Goal: Information Seeking & Learning: Learn about a topic

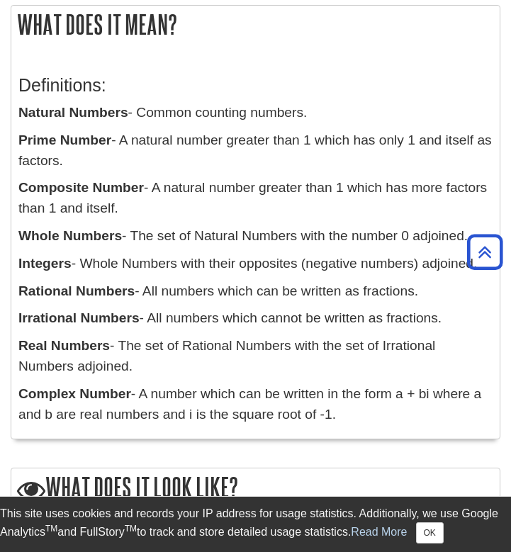
scroll to position [1306, 0]
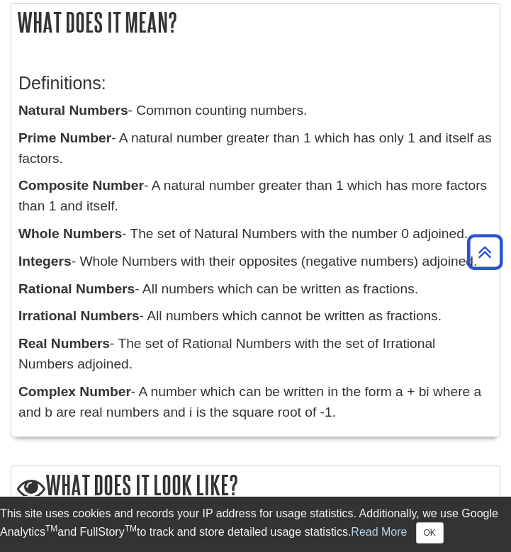
drag, startPoint x: 351, startPoint y: 401, endPoint x: 22, endPoint y: 113, distance: 436.6
click at [22, 113] on div "Definitions: Natural Numbers - Common counting numbers. Prime Number - A natura…" at bounding box center [255, 244] width 474 height 370
copy div "Natural Numbers - Common counting numbers. Prime Number - A natural number grea…"
click at [347, 235] on p "Whole Numbers - The set of Natural Numbers with the number 0 adjoined." at bounding box center [255, 234] width 474 height 21
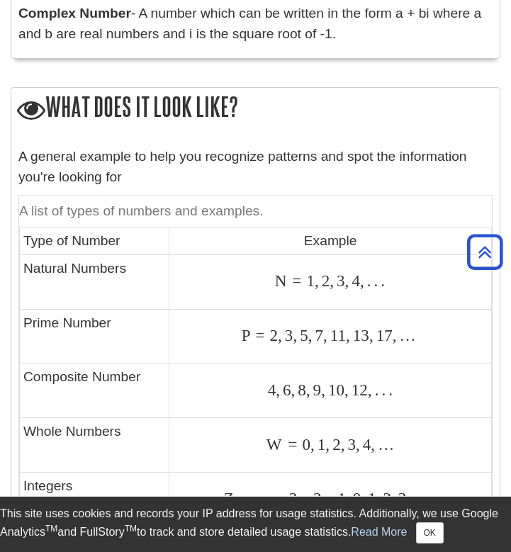
scroll to position [1725, 0]
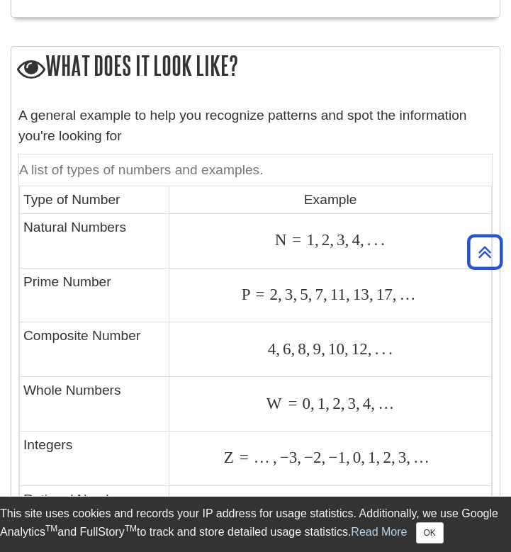
click at [278, 230] on span "N" at bounding box center [281, 239] width 13 height 18
drag, startPoint x: 278, startPoint y: 228, endPoint x: 409, endPoint y: 228, distance: 131.0
click at [409, 231] on div "N = 1 , 2 , 3 , 4 , . . . N = 1 , 2 , 3 , 4 , . . ." at bounding box center [330, 240] width 314 height 19
copy nobr
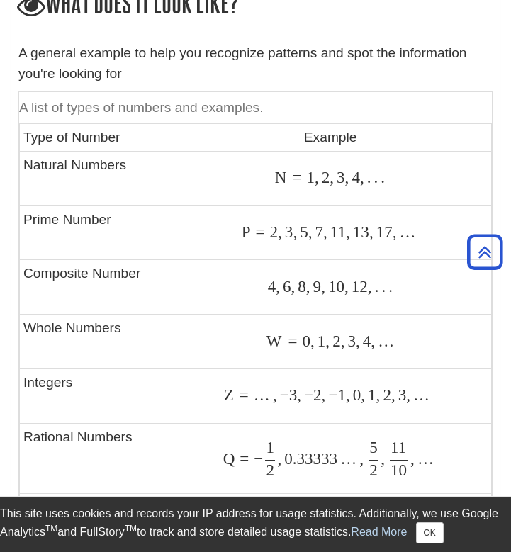
scroll to position [1789, 0]
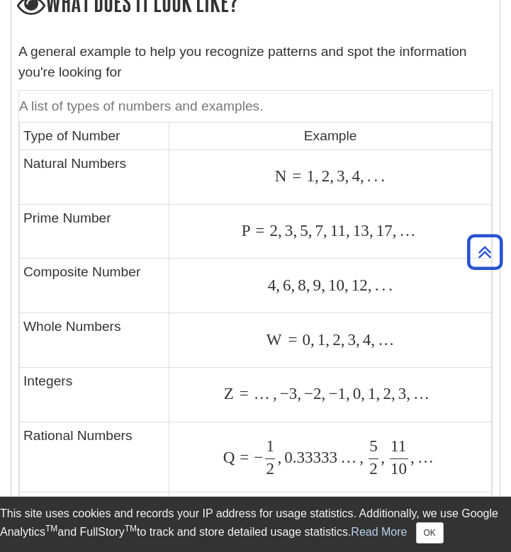
click at [347, 239] on td "P = 2 , 3 , 5 , 7 , 11 , 13 , 17 , … P = 2 , 3 , 5 , 7 , 11 , 13 , 17 , …" at bounding box center [330, 231] width 322 height 55
drag, startPoint x: 409, startPoint y: 232, endPoint x: 243, endPoint y: 223, distance: 165.9
click at [243, 223] on td "P = 2 , 3 , 5 , 7 , 11 , 13 , 17 , … P = 2 , 3 , 5 , 7 , 11 , 13 , 17 , …" at bounding box center [330, 231] width 322 height 55
copy span "P = 2 , 3 , 5 , 7 , 11 , 13 , 17 , …"
drag, startPoint x: 270, startPoint y: 274, endPoint x: 432, endPoint y: 277, distance: 162.2
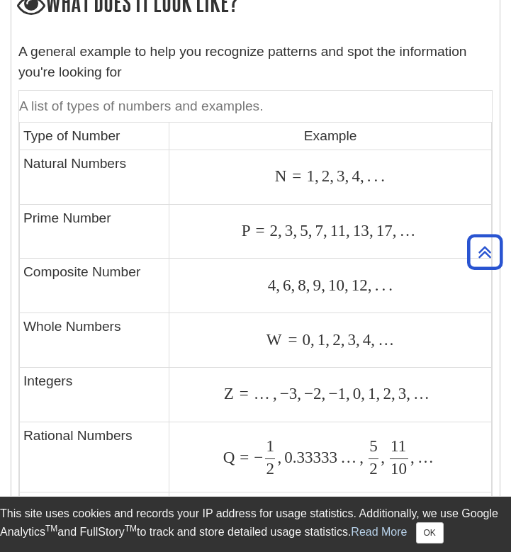
click at [432, 277] on div "4 , 6 , 8 , 9 , 10 , 12 , . . . 4 , 6 , 8 , 9 , 10 , 12 , . . ." at bounding box center [330, 285] width 314 height 19
copy nobr
drag, startPoint x: 263, startPoint y: 336, endPoint x: 421, endPoint y: 336, distance: 158.6
click at [421, 336] on div "W = 0 , 1 , 2 , 3 , 4 , … W = 0 , 1 , 2 , 3 , 4 , …" at bounding box center [330, 339] width 314 height 19
copy span "W = 0 , 1 , 2 , 3 , 4 , …"
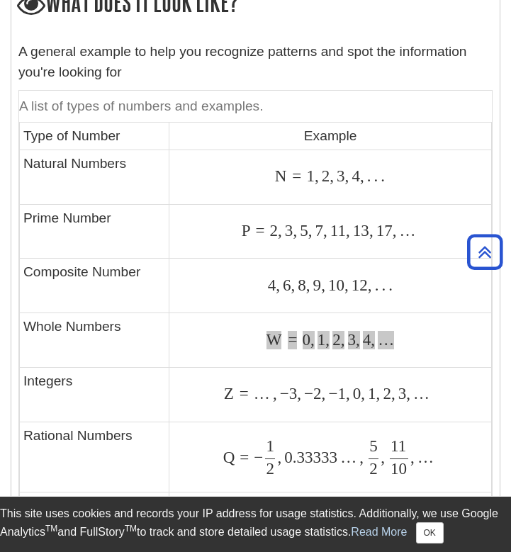
scroll to position [1913, 0]
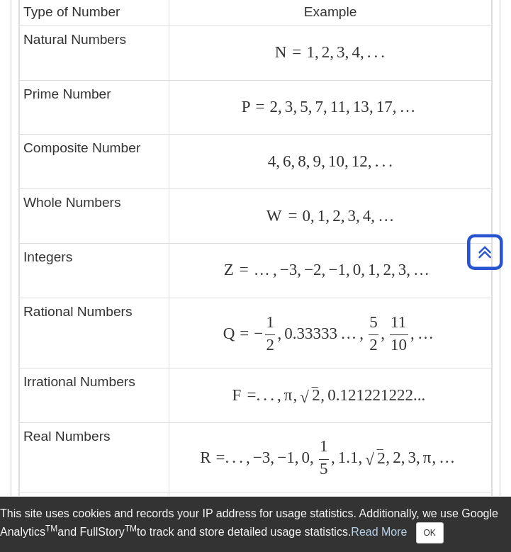
drag, startPoint x: 223, startPoint y: 257, endPoint x: 445, endPoint y: 253, distance: 221.7
click at [445, 261] on div "Z = … , − 3 , − 2 , − 1 , 0 , 1 , 2 , 3 , … Z = … , − 3 , − 2 , − 1 , 0 , 1 , 2…" at bounding box center [330, 270] width 314 height 19
copy nobr
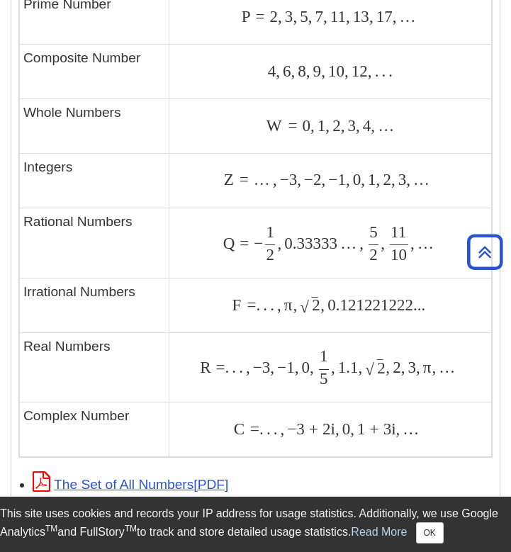
scroll to position [2003, 0]
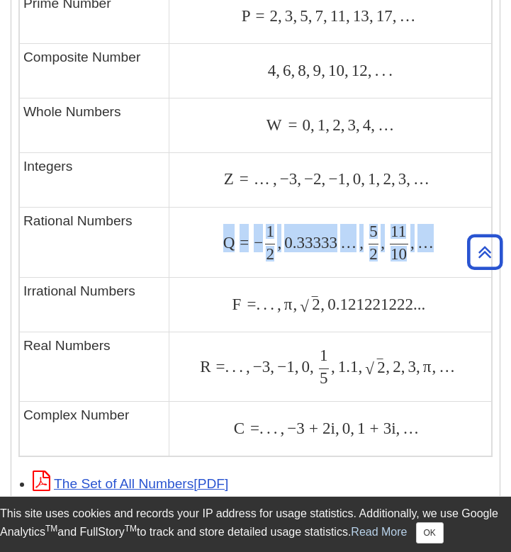
drag, startPoint x: 220, startPoint y: 230, endPoint x: 445, endPoint y: 232, distance: 225.9
click at [445, 232] on div "Q = − 1 2 , 0.33333 … , 5 2 , 11 10 , … Q = − 1 2 , 0.33333 … , 5 2 , 11 10 , …" at bounding box center [330, 241] width 314 height 35
copy span "Q = − 1 2 , 0.33333 … , 5 2 , 11 10 , …"
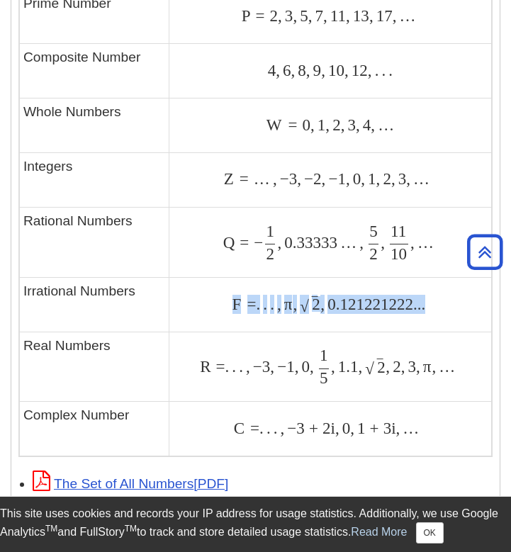
drag, startPoint x: 446, startPoint y: 299, endPoint x: 182, endPoint y: 297, distance: 264.2
click at [182, 297] on div "F = . . . , π , 2 ‾ √ , 0.121221222... F = . . . , π , 2 , 0.121221222..." at bounding box center [330, 304] width 314 height 19
copy span "F = . . . , π , 2 ‾ √ , 0.121221222..."
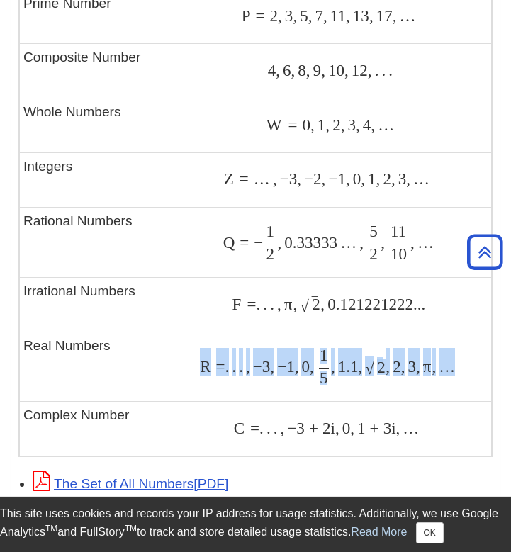
drag, startPoint x: 193, startPoint y: 358, endPoint x: 459, endPoint y: 362, distance: 265.6
click at [459, 362] on div "R = . . . , − 3 , − 1 , 0 , 1 5 , 1.1 , 2 ‾ √ , 2 , 3 , π , … R = . . . , − 3 ,…" at bounding box center [330, 366] width 314 height 35
copy span "R = . . . , − 3 , − 1 , 0 , 1 5 , 1.1 , 2 ‾ √ , 2 , 3 , π , …"
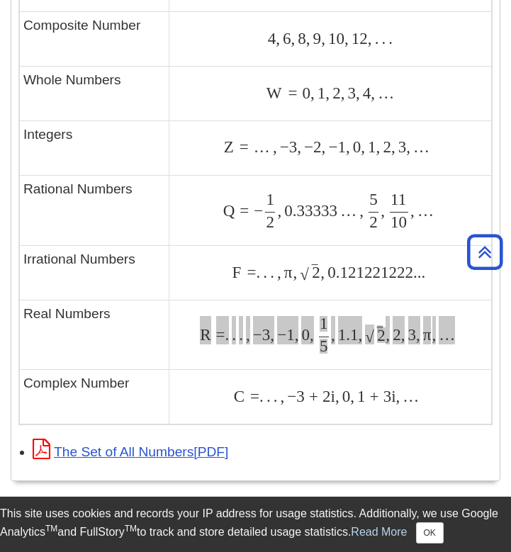
scroll to position [2041, 0]
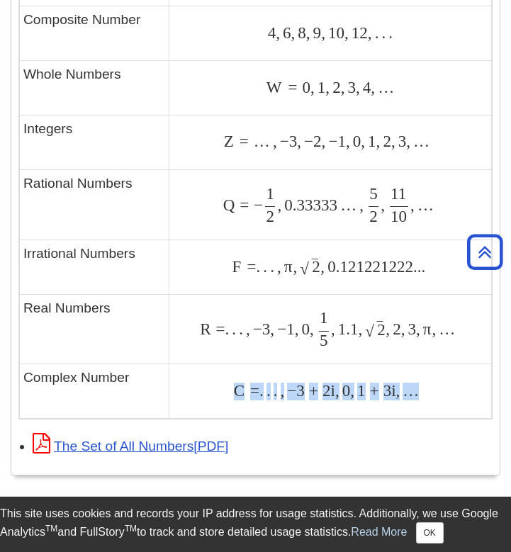
drag, startPoint x: 441, startPoint y: 385, endPoint x: 205, endPoint y: 377, distance: 235.9
click at [205, 382] on div "C = . . . , − 3 + 2 i , 0 , 1 + 3 i , … C = . . . , − 3 + 2 i , 0 , 1 + 3 i , …" at bounding box center [330, 391] width 314 height 19
copy span "C = . . . , − 3 + 2 i , 0 , 1 + 3 i , …"
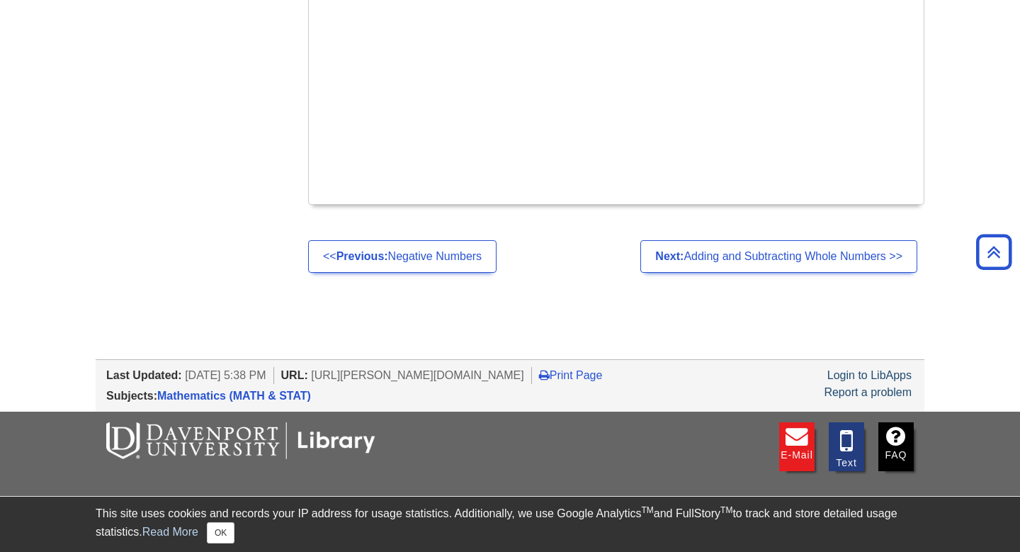
scroll to position [1612, 0]
click at [603, 370] on link "Print Page" at bounding box center [571, 376] width 64 height 12
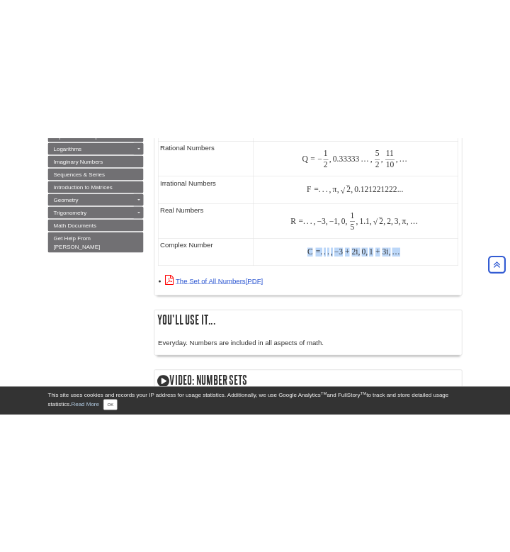
scroll to position [1140, 0]
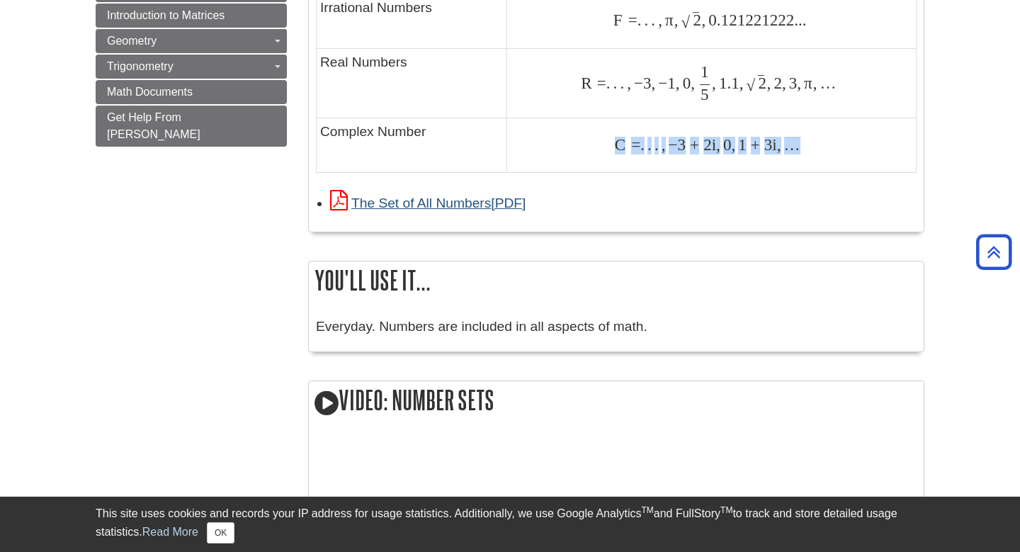
click at [461, 195] on link "The Set of All Numbers" at bounding box center [427, 202] width 195 height 15
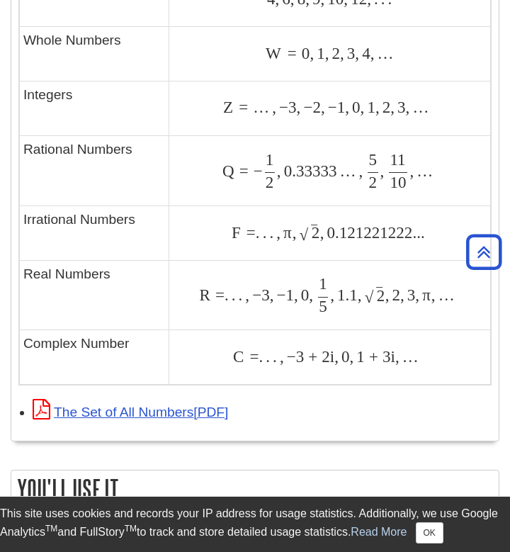
scroll to position [2095, 0]
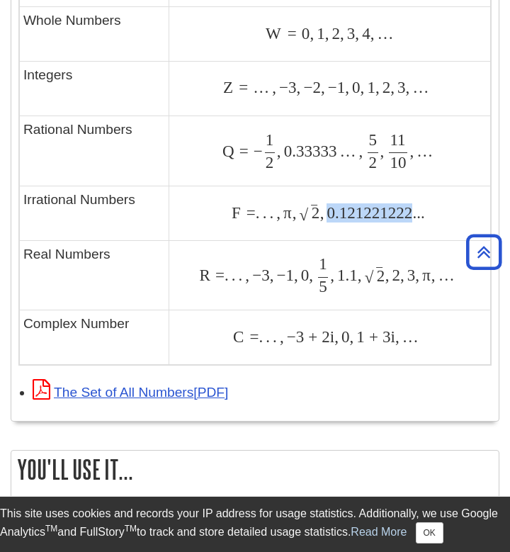
drag, startPoint x: 330, startPoint y: 200, endPoint x: 414, endPoint y: 200, distance: 84.3
click at [414, 203] on span "0.121221222..." at bounding box center [374, 212] width 101 height 18
